Goal: Task Accomplishment & Management: Manage account settings

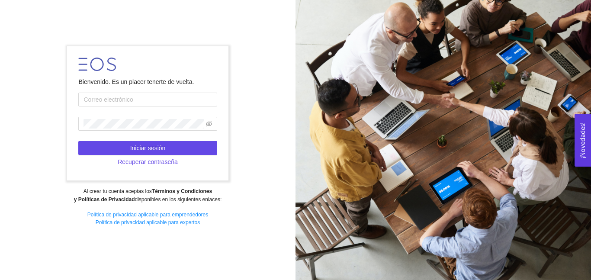
type input "[PERSON_NAME][DOMAIN_NAME][EMAIL_ADDRESS][DOMAIN_NAME]"
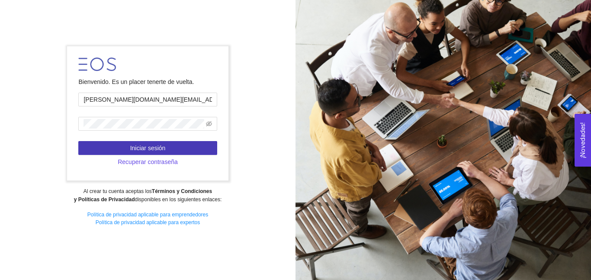
click at [202, 147] on button "Iniciar sesión" at bounding box center [147, 148] width 138 height 14
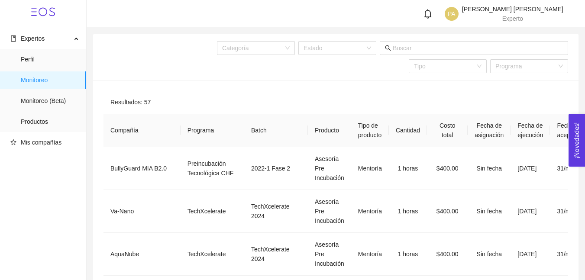
click at [432, 13] on icon "bell" at bounding box center [428, 14] width 10 height 10
